Goal: Navigation & Orientation: Find specific page/section

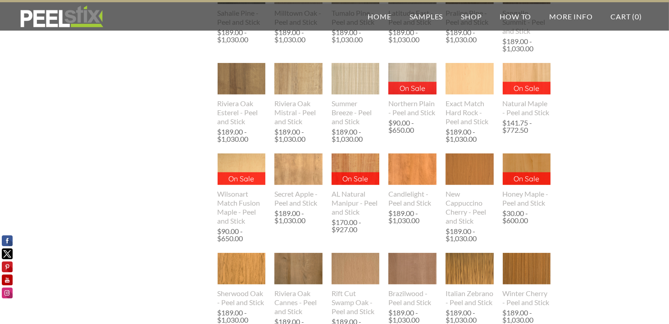
scroll to position [1081, 0]
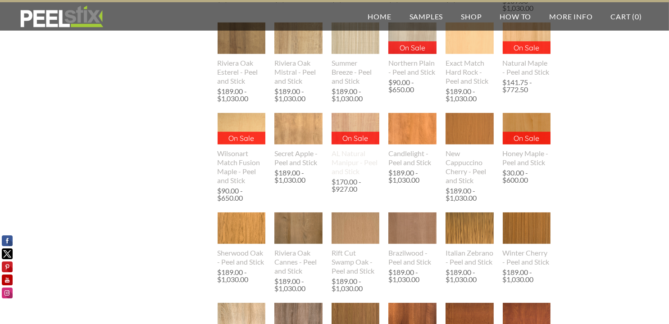
click at [352, 125] on img at bounding box center [356, 129] width 48 height 32
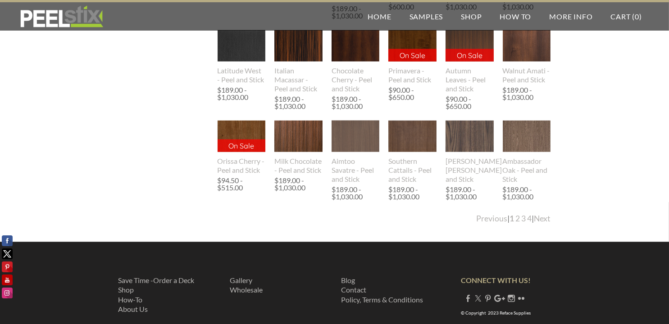
scroll to position [1770, 0]
